Goal: Complete application form

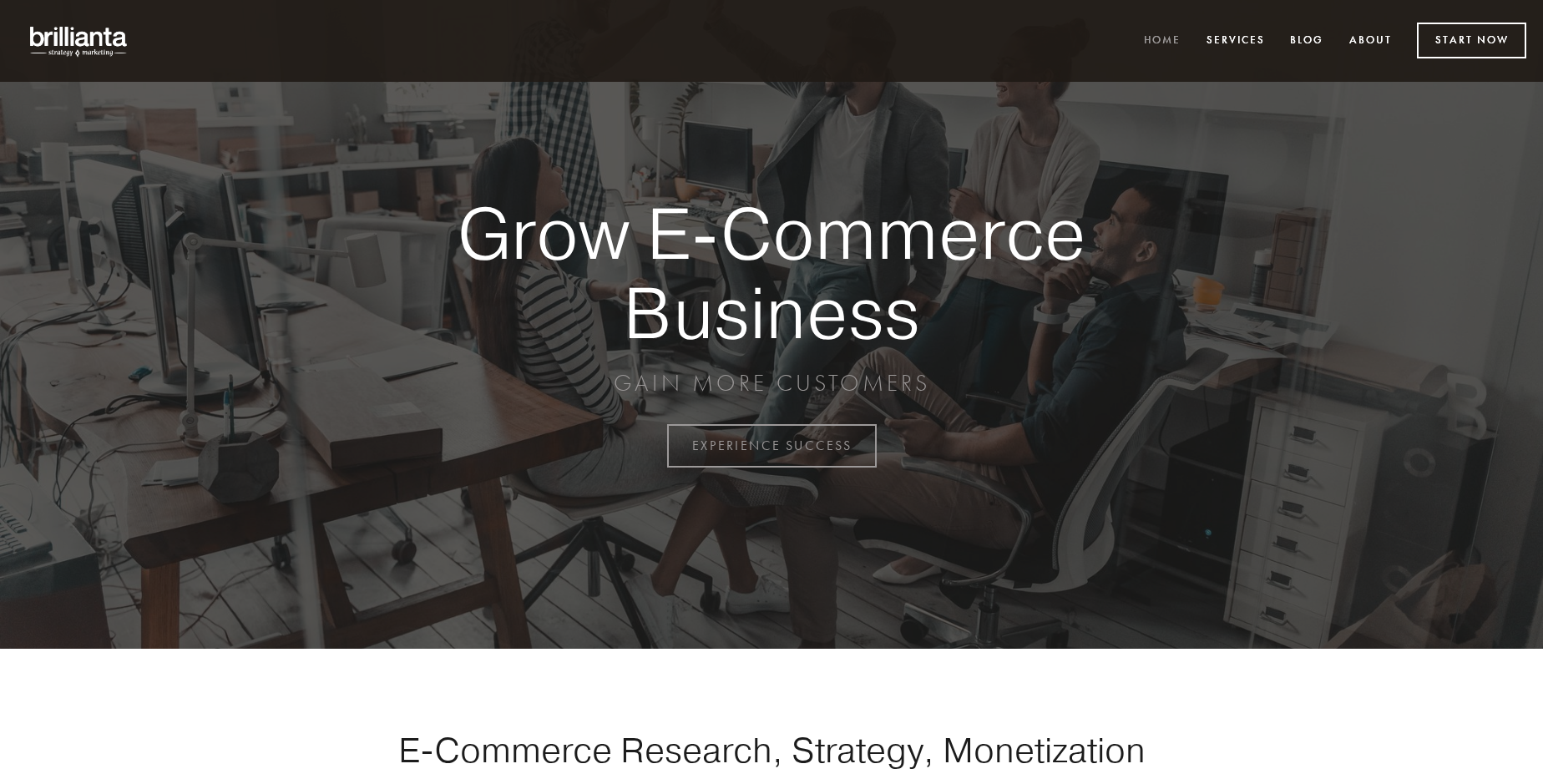
scroll to position [4377, 0]
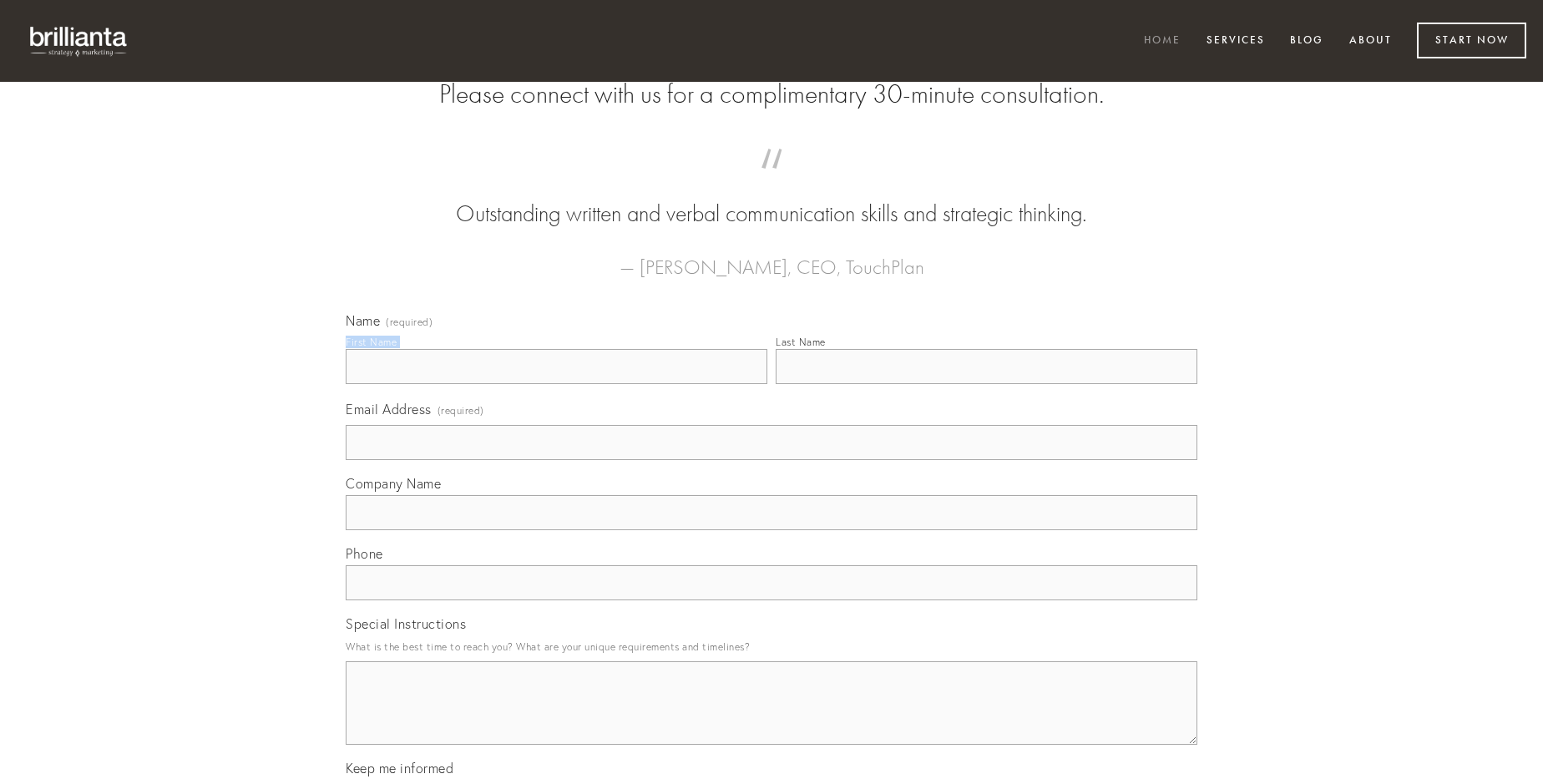
type input "[PERSON_NAME]"
click at [987, 384] on input "Last Name" at bounding box center [987, 366] width 422 height 35
type input "[PERSON_NAME]"
click at [772, 460] on input "Email Address (required)" at bounding box center [771, 442] width 852 height 35
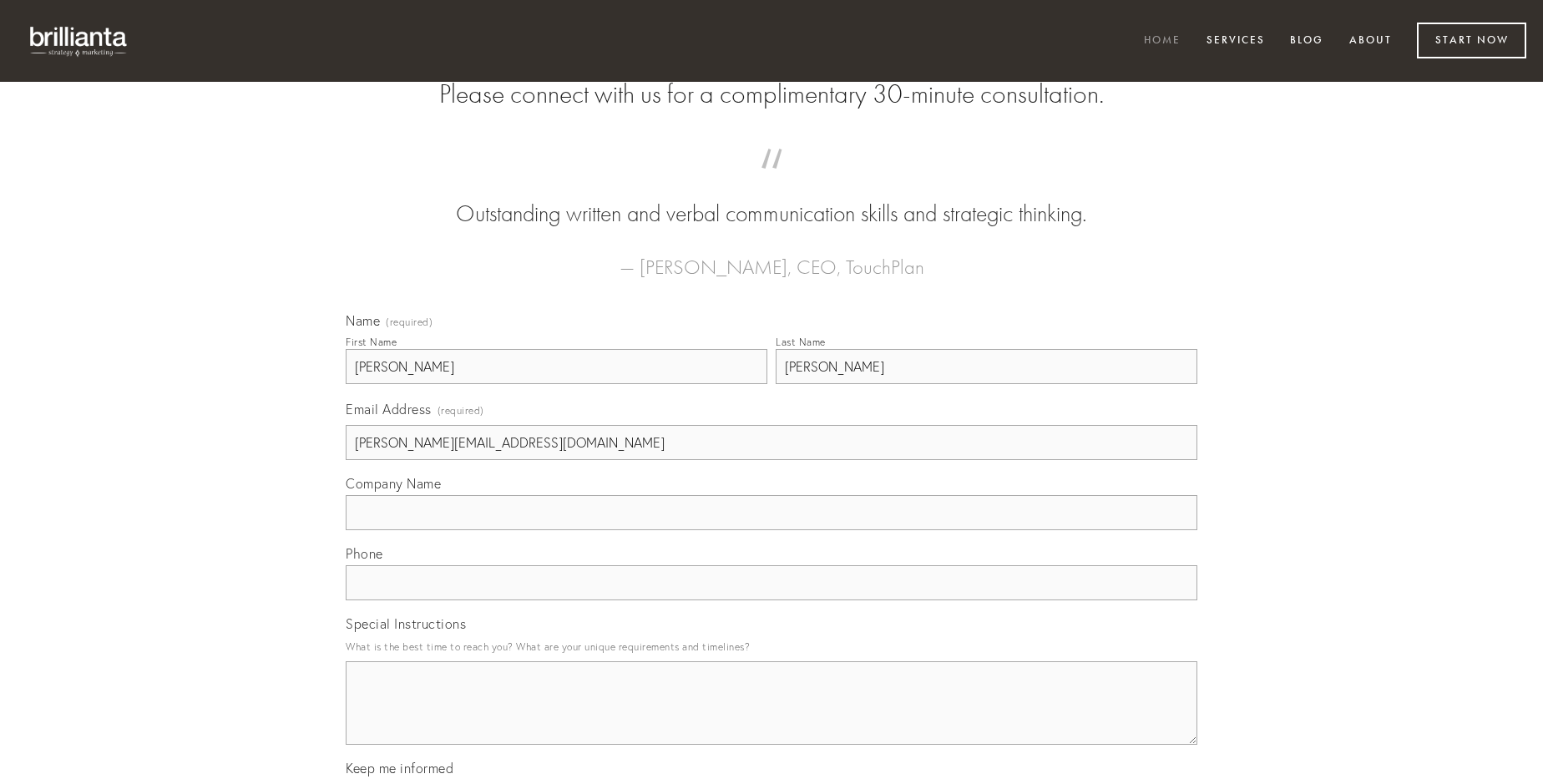
type input "[PERSON_NAME][EMAIL_ADDRESS][DOMAIN_NAME]"
click at [772, 530] on input "Company Name" at bounding box center [771, 512] width 852 height 35
type input "sui"
click at [772, 600] on input "text" at bounding box center [771, 582] width 852 height 35
click at [772, 718] on textarea "Special Instructions" at bounding box center [771, 703] width 852 height 83
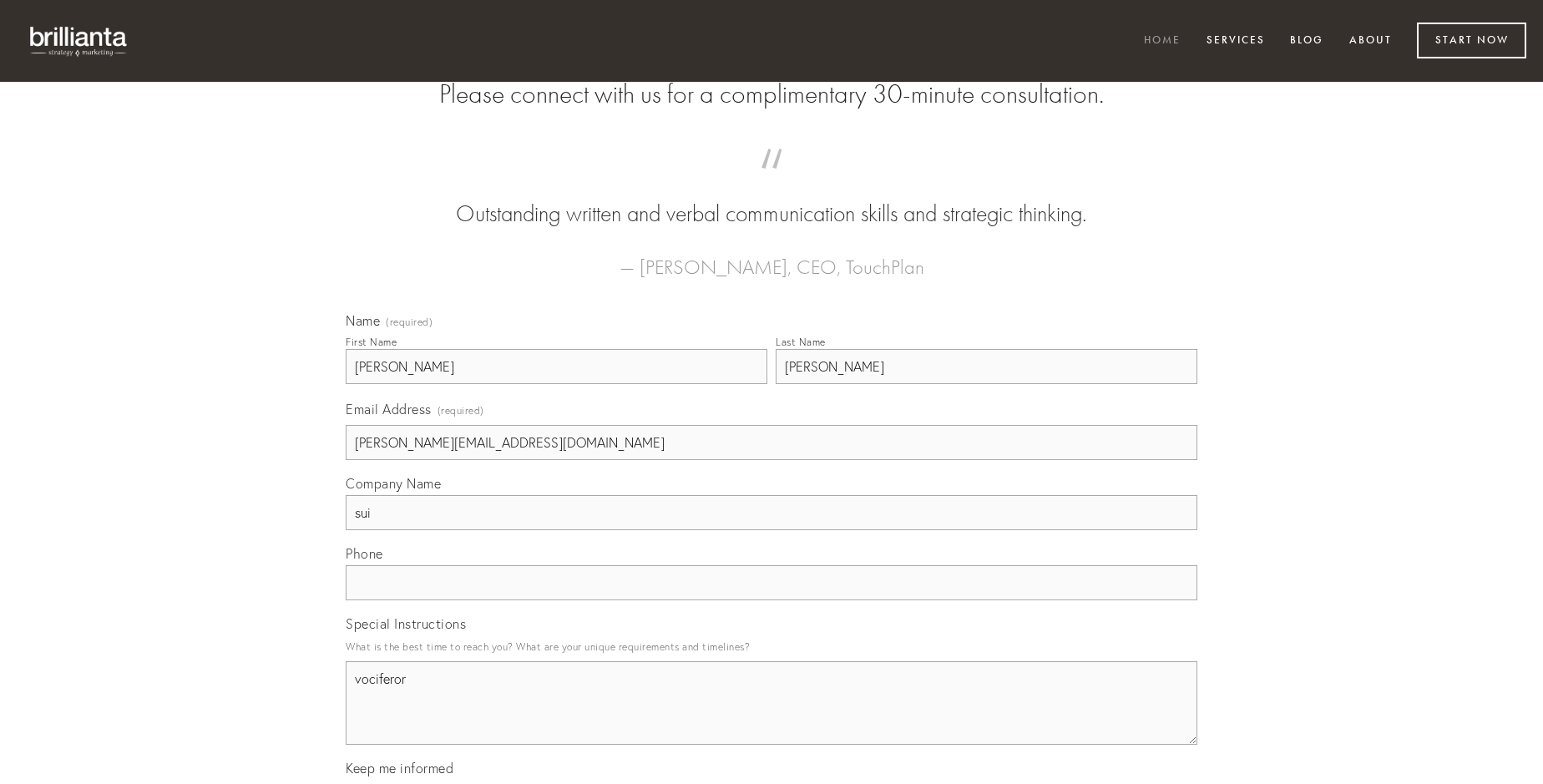
type textarea "vociferor"
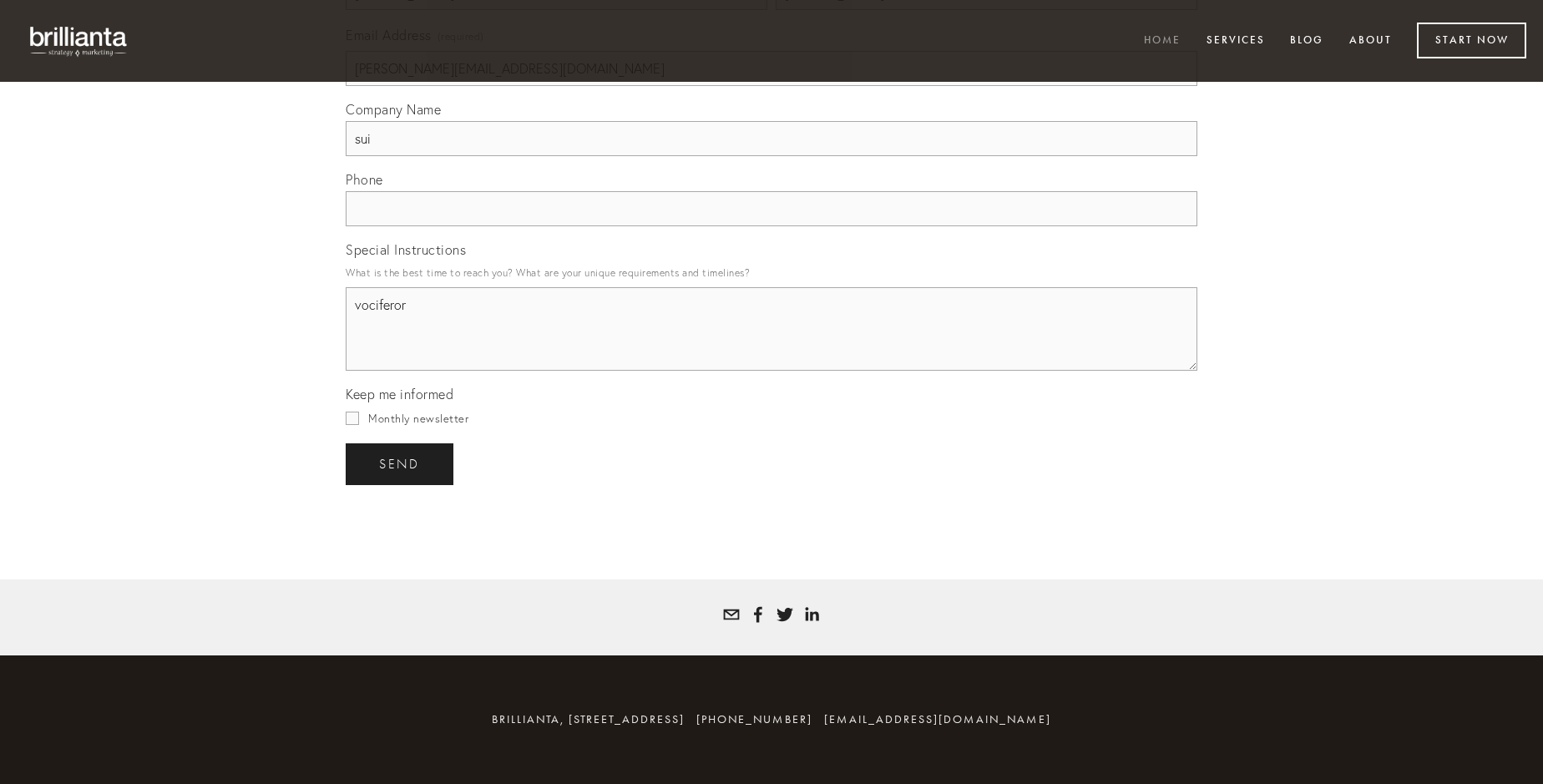
click at [401, 464] on span "send" at bounding box center [400, 465] width 41 height 15
